Goal: Check status: Check status

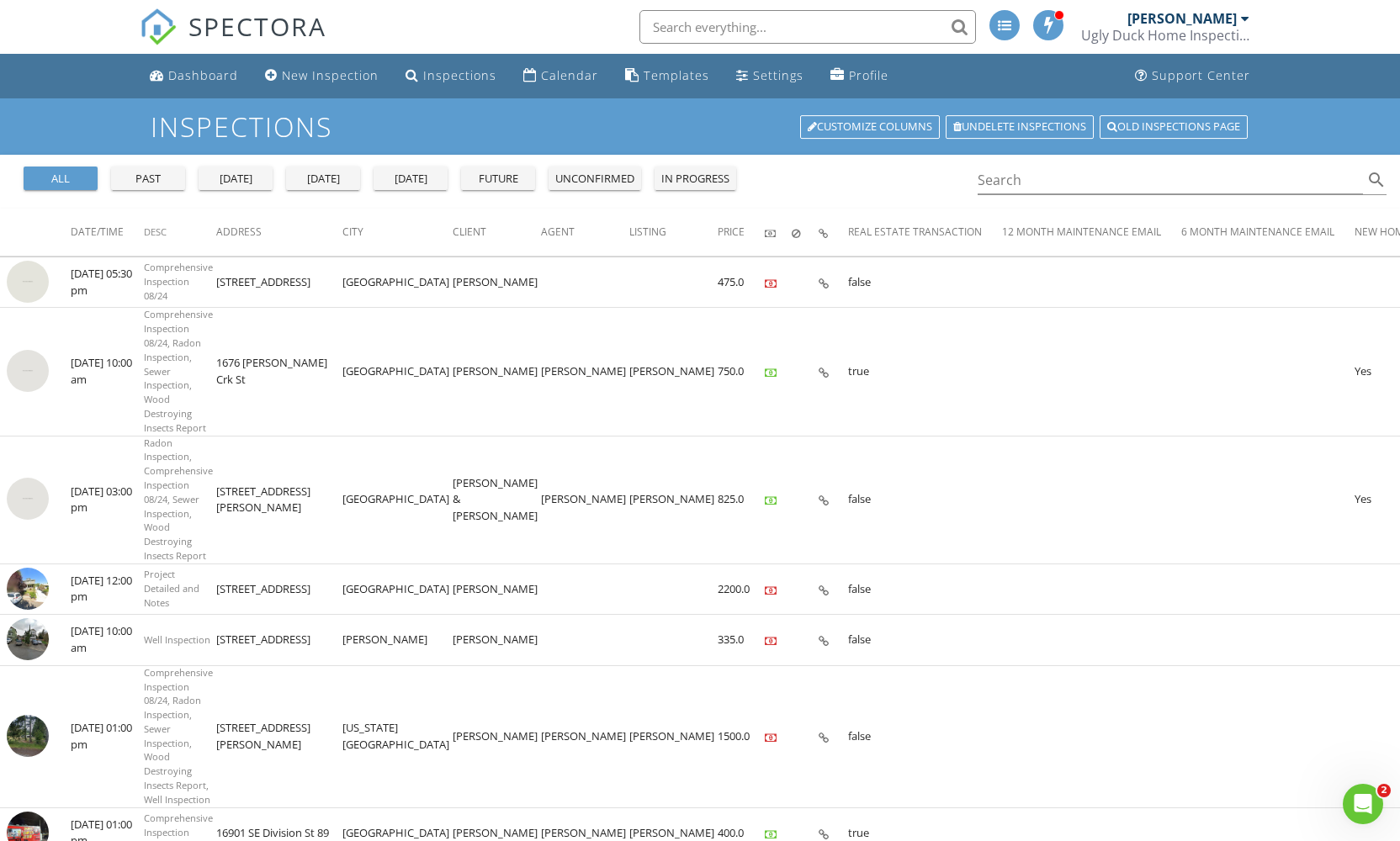
click at [324, 179] on div "today" at bounding box center [323, 180] width 60 height 17
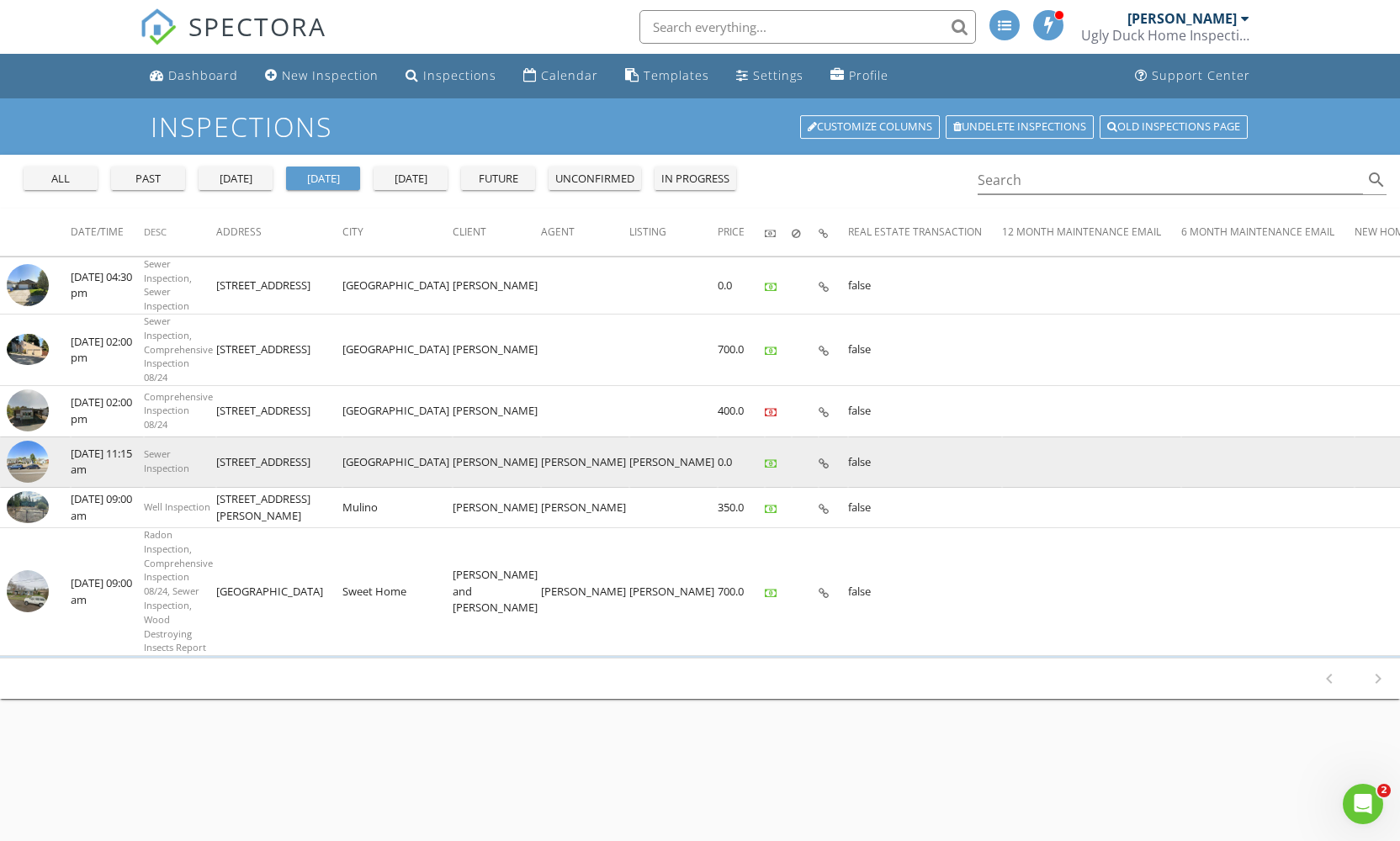
click at [31, 451] on img at bounding box center [28, 462] width 42 height 42
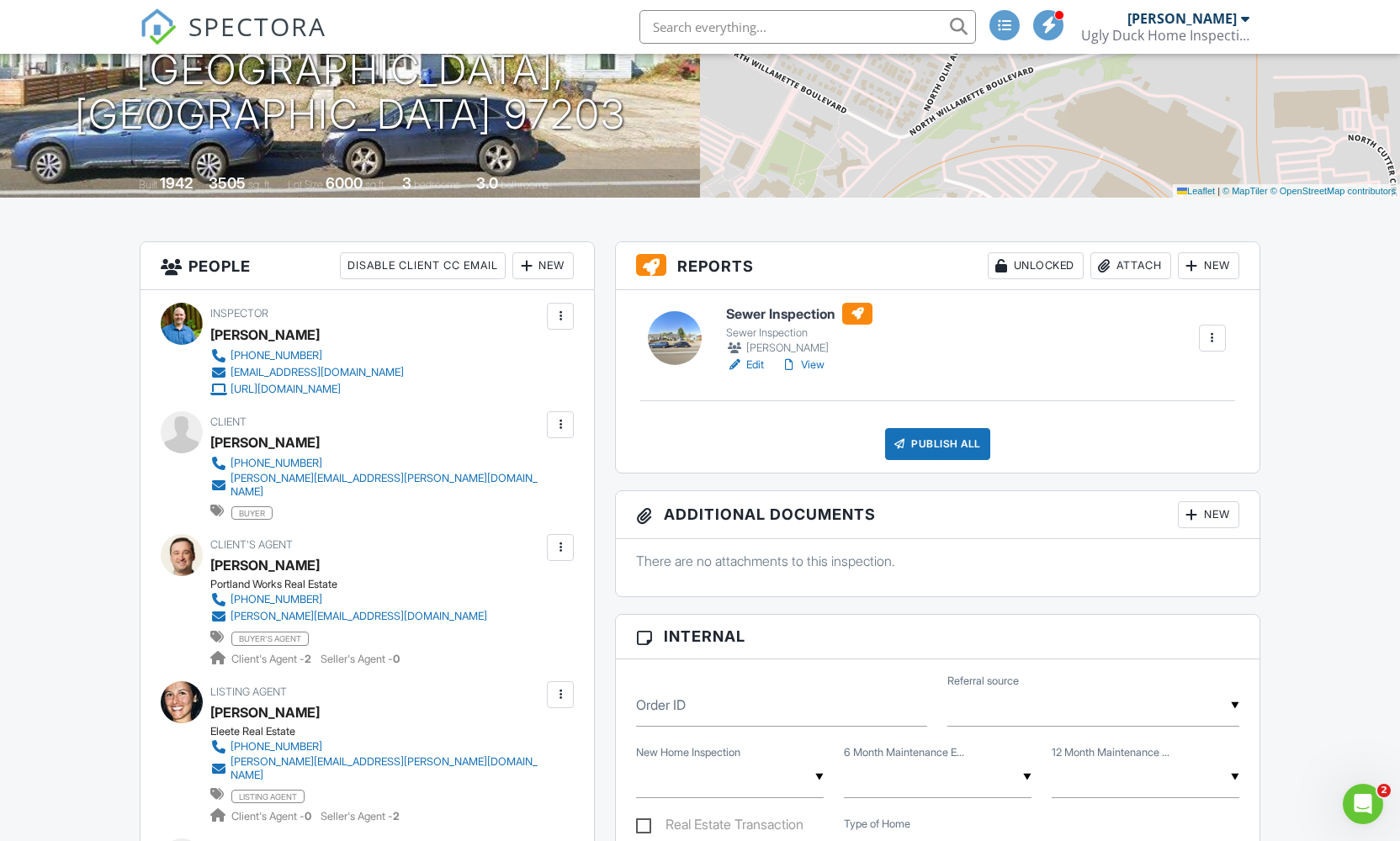
scroll to position [209, 0]
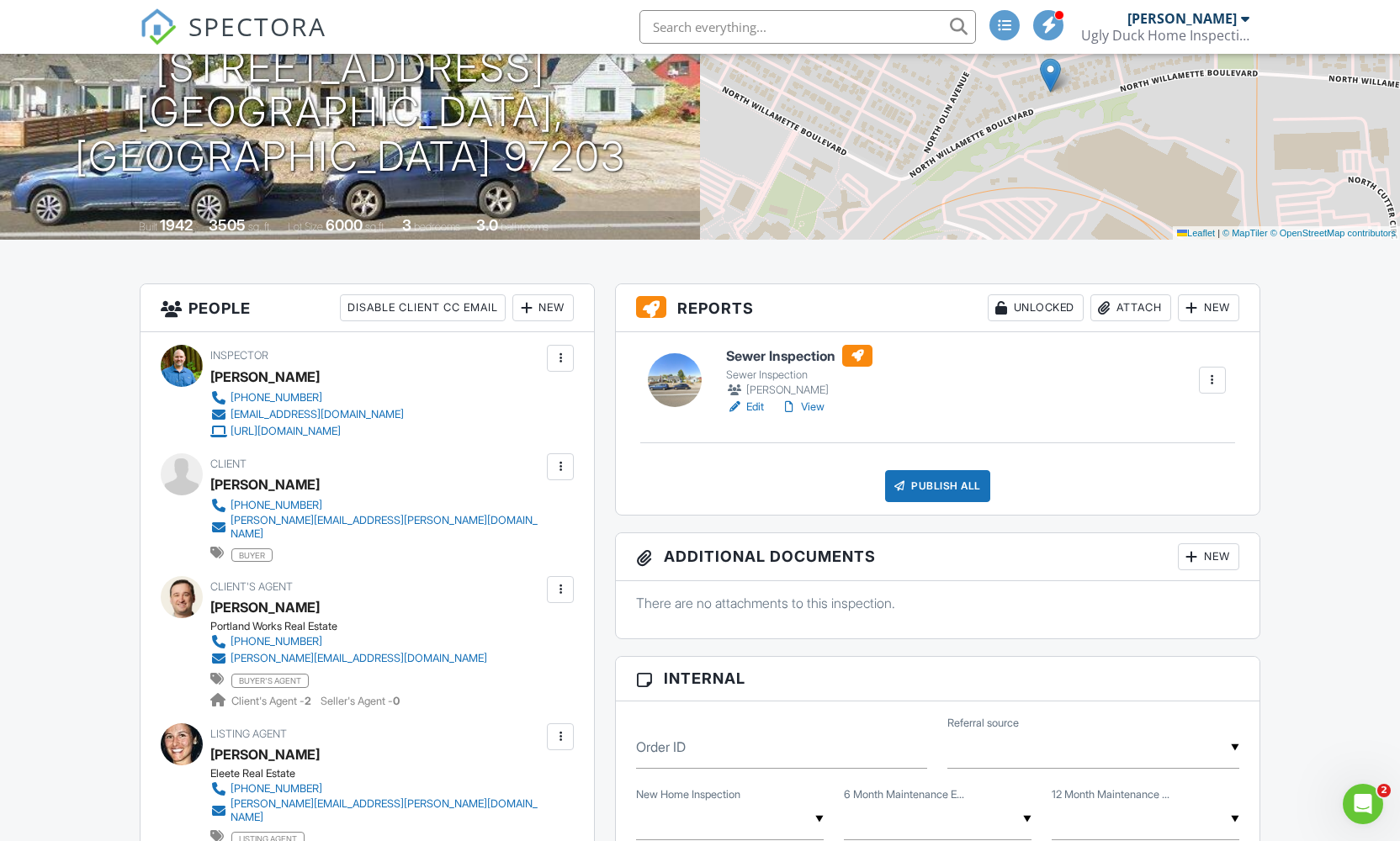
click at [755, 405] on link "Edit" at bounding box center [744, 407] width 37 height 17
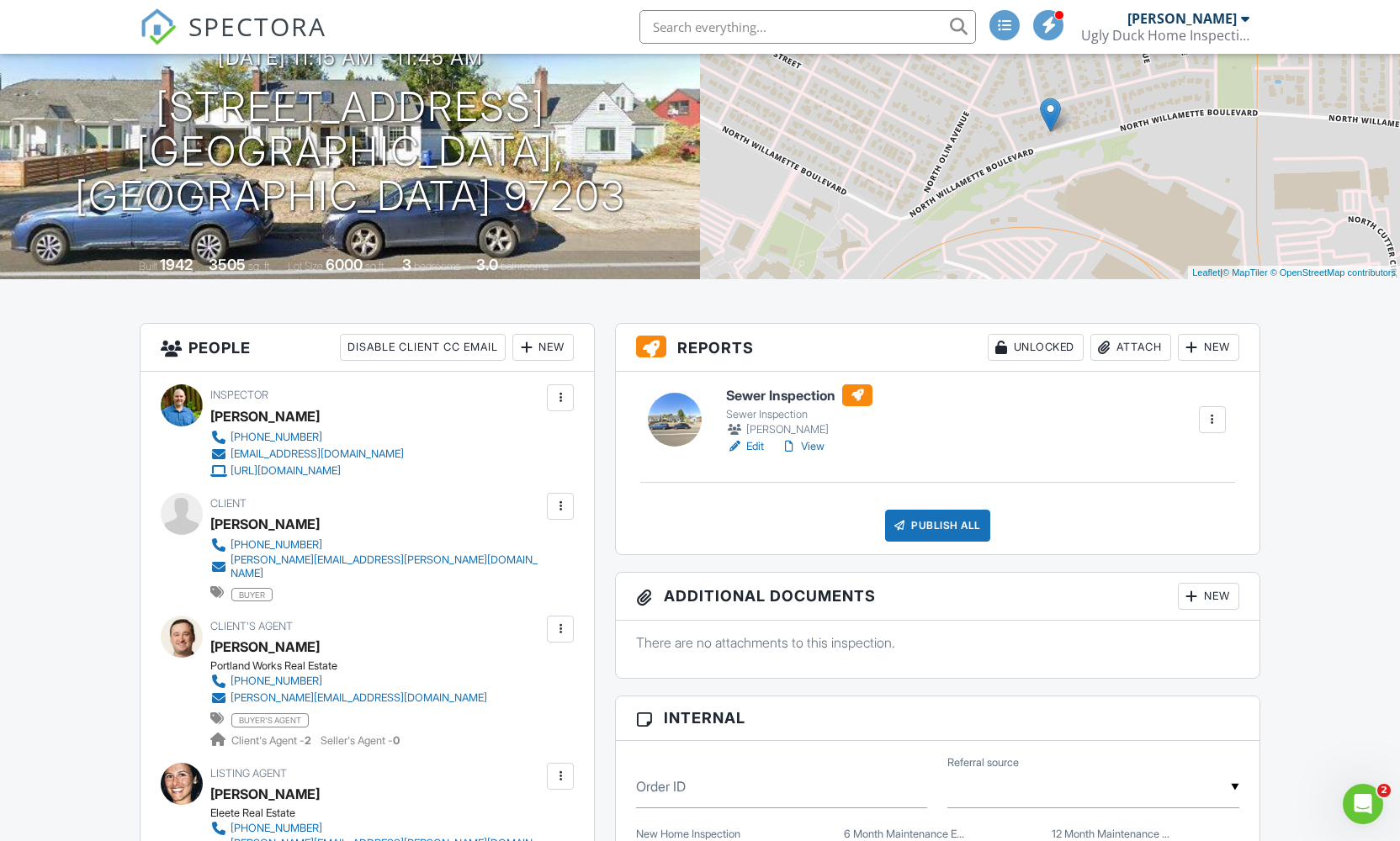
scroll to position [329, 0]
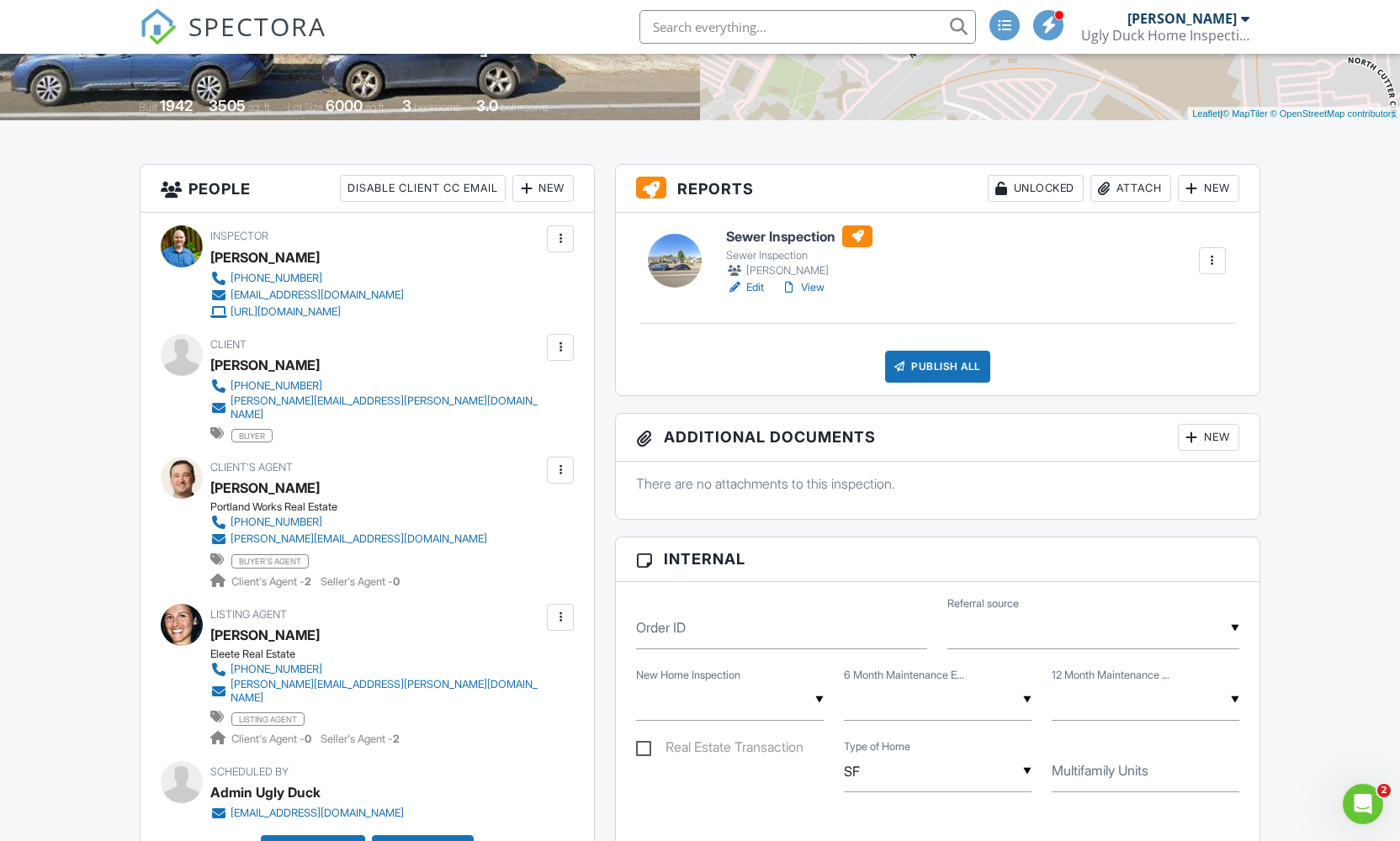
click at [821, 288] on link "View" at bounding box center [803, 288] width 44 height 17
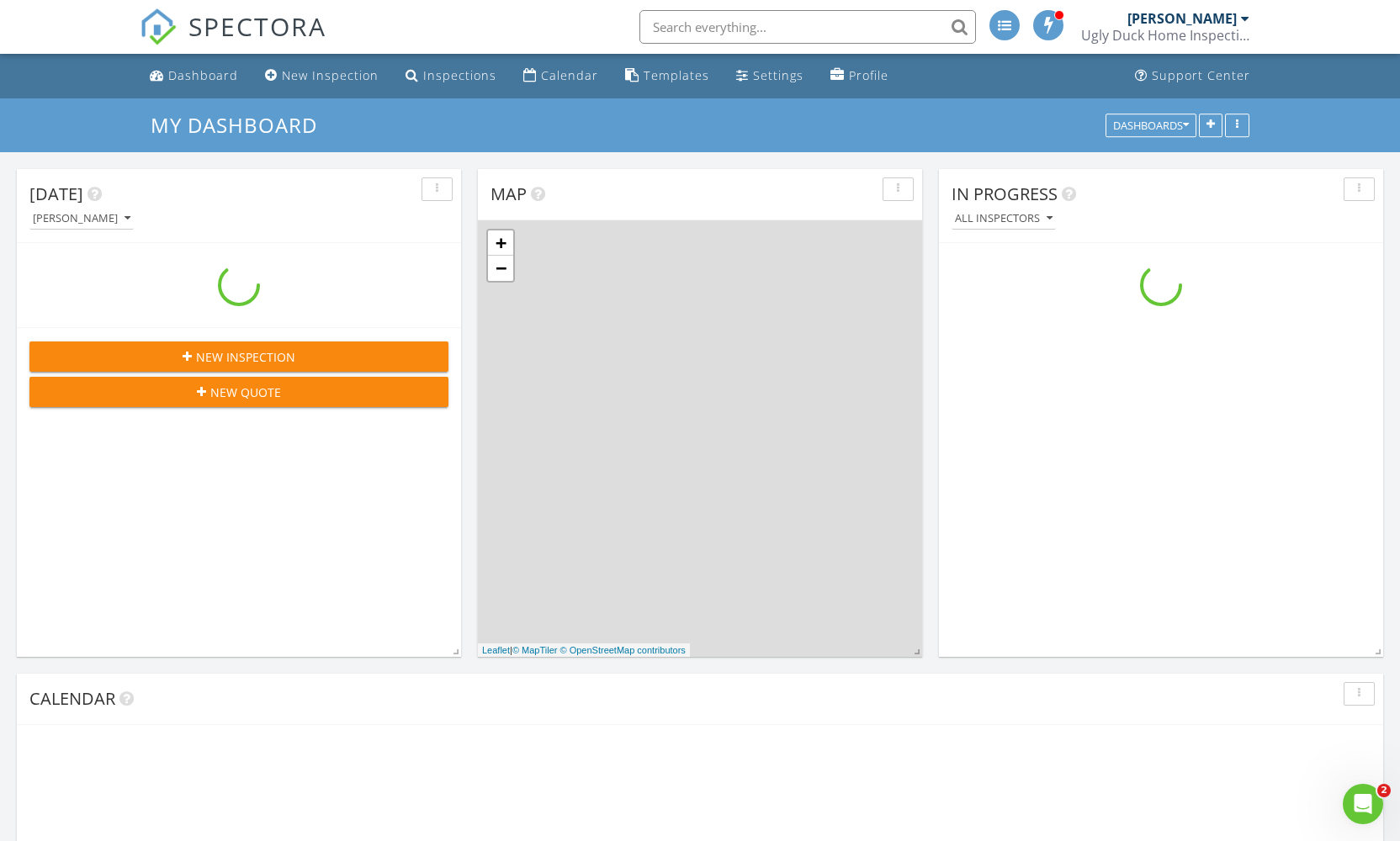
scroll to position [1557, 1426]
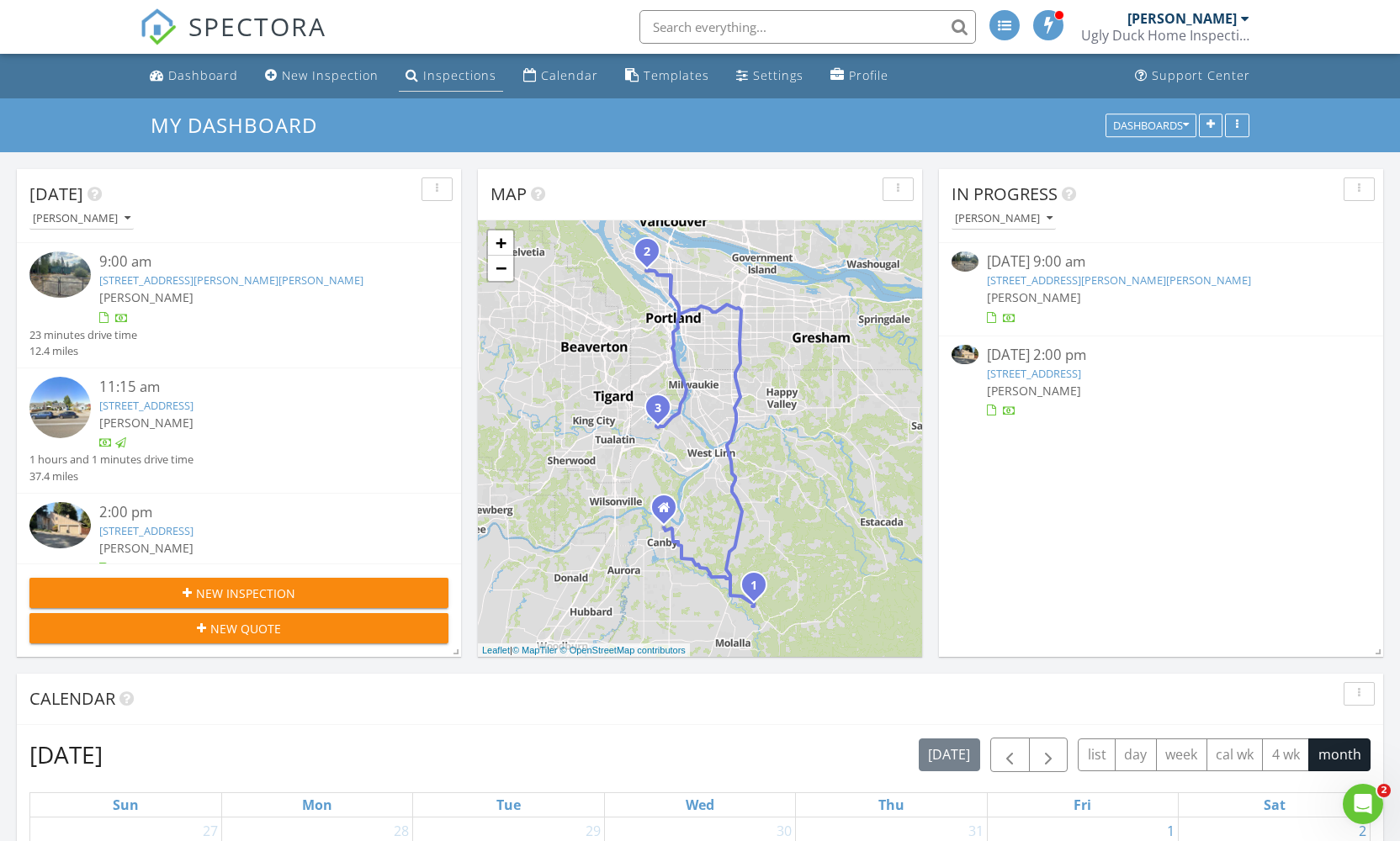
click at [479, 79] on div "Inspections" at bounding box center [460, 75] width 73 height 16
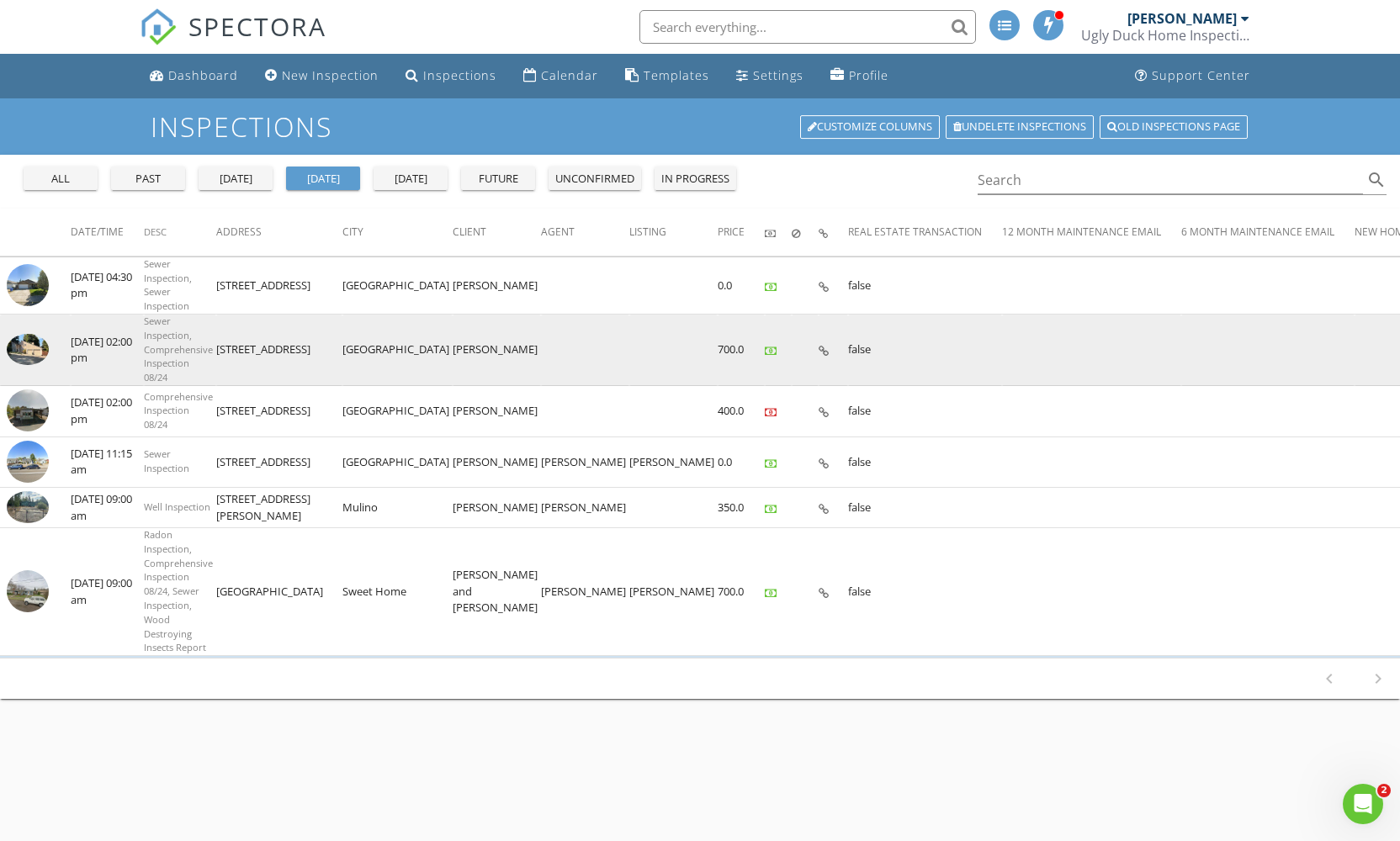
click at [31, 343] on img at bounding box center [28, 349] width 42 height 32
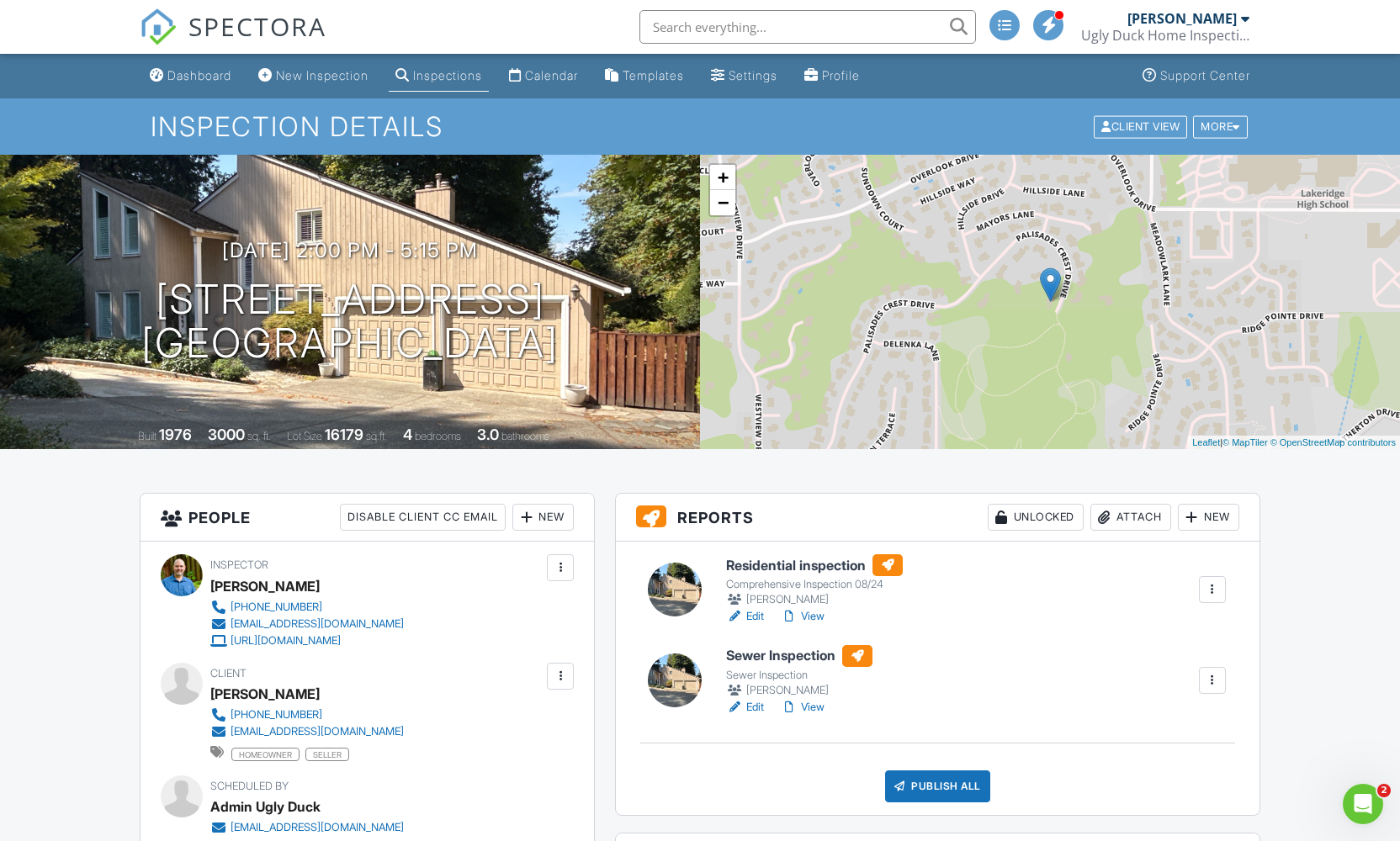
click at [812, 621] on link "View" at bounding box center [803, 616] width 44 height 17
click at [752, 709] on link "Edit" at bounding box center [744, 708] width 37 height 17
